Goal: Transaction & Acquisition: Purchase product/service

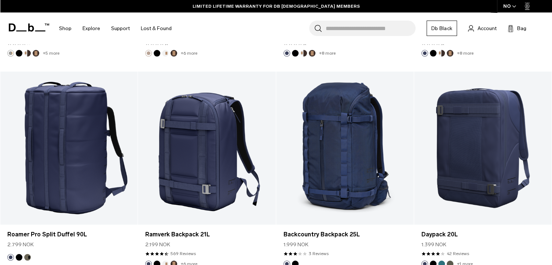
scroll to position [1379, 0]
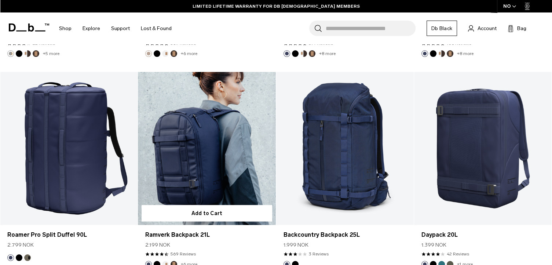
click at [179, 150] on link "Ramverk Backpack 21L" at bounding box center [207, 148] width 138 height 153
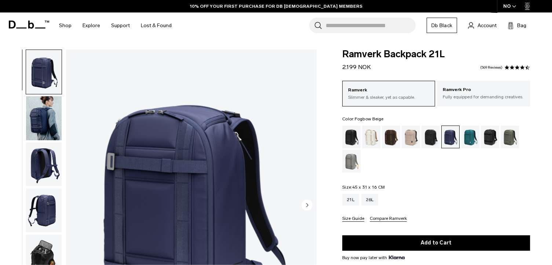
click at [411, 138] on div "Fogbow Beige" at bounding box center [411, 137] width 19 height 23
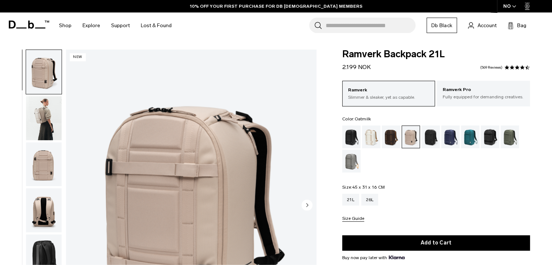
click at [372, 137] on div "Oatmilk" at bounding box center [371, 137] width 19 height 23
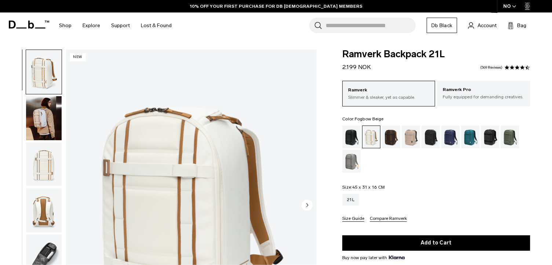
click at [419, 136] on div "Fogbow Beige" at bounding box center [411, 137] width 19 height 23
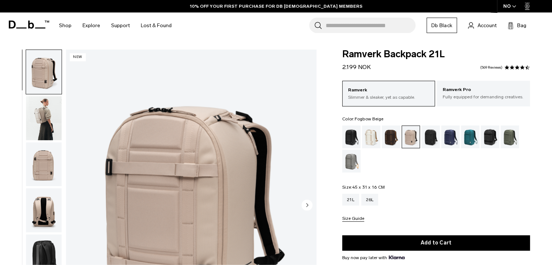
click at [46, 118] on img "button" at bounding box center [44, 118] width 36 height 44
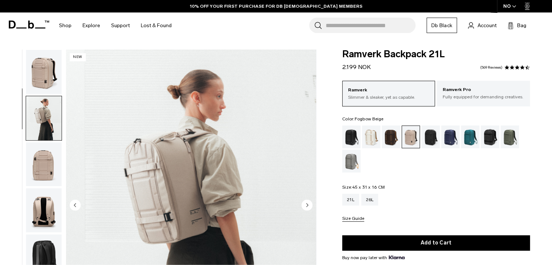
scroll to position [46, 0]
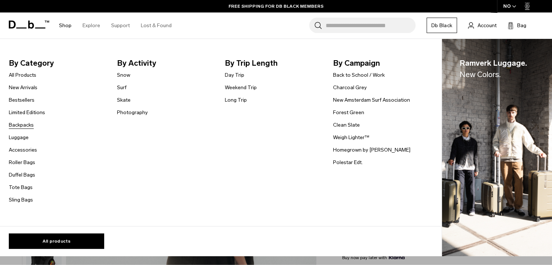
click at [17, 127] on link "Backpacks" at bounding box center [21, 125] width 25 height 8
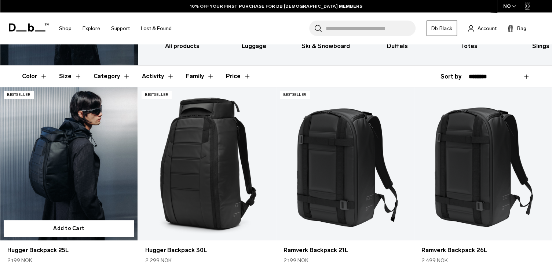
scroll to position [99, 0]
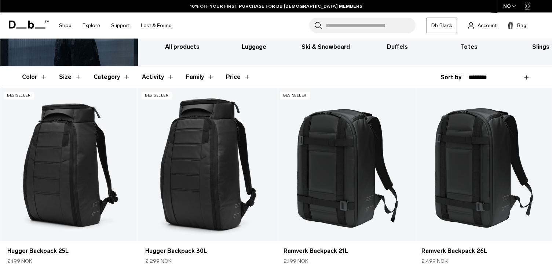
click at [124, 79] on button "Category" at bounding box center [112, 76] width 37 height 21
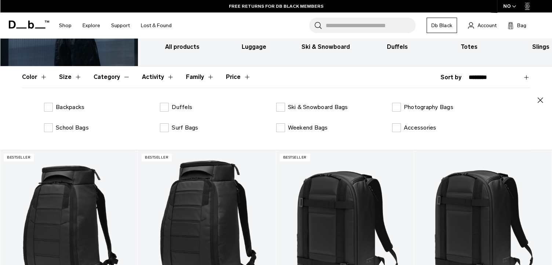
click at [249, 61] on div "All products Luggage Ski & Snowboard Duffels Totes Slings Surf Skate Accessorie…" at bounding box center [345, 2] width 414 height 127
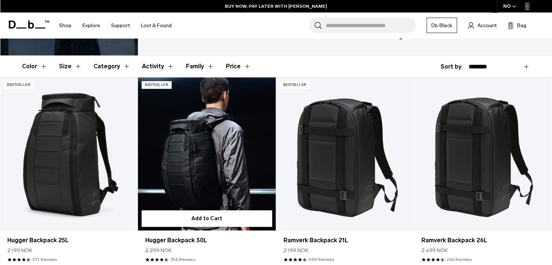
scroll to position [0, 0]
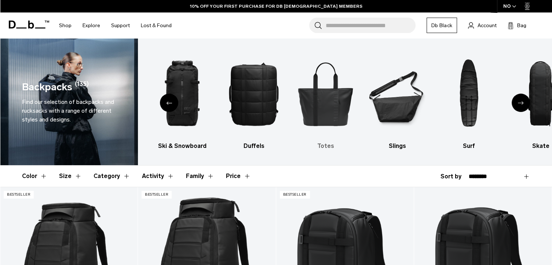
click at [319, 95] on img "5 / 10" at bounding box center [325, 94] width 59 height 88
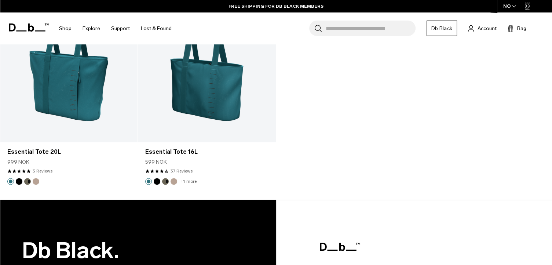
scroll to position [1042, 0]
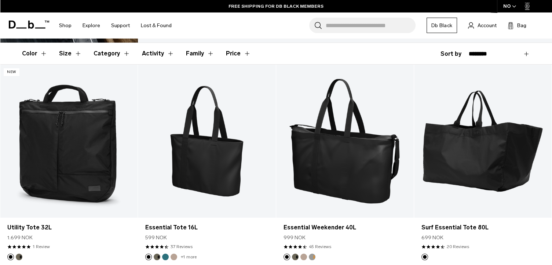
scroll to position [0, 0]
